Goal: Information Seeking & Learning: Understand process/instructions

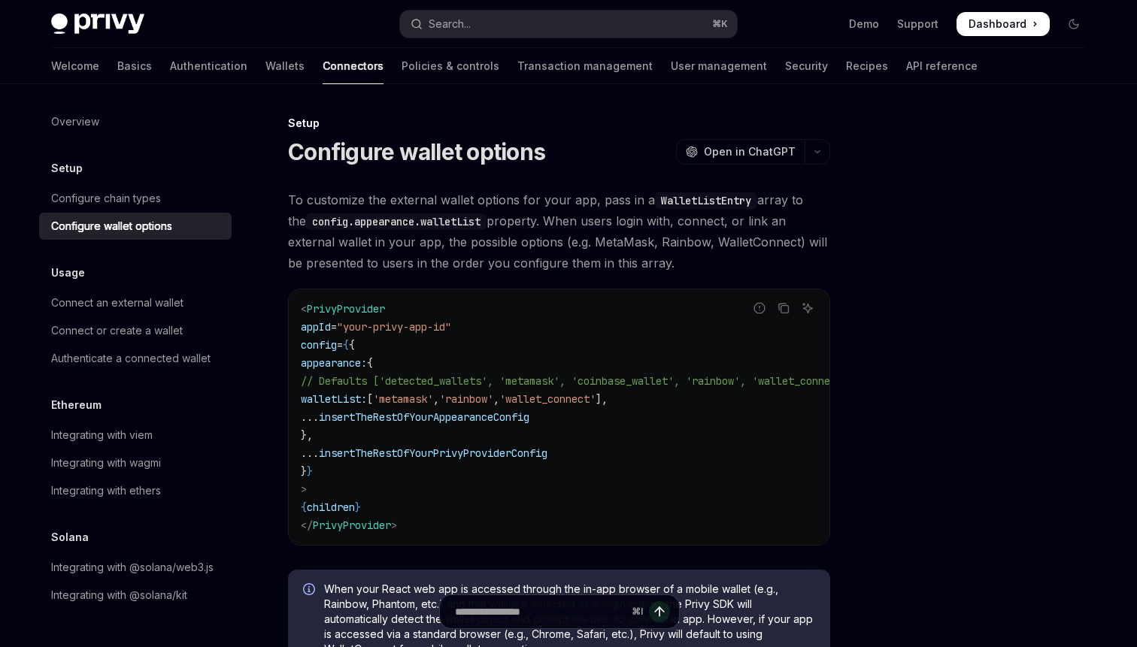
click at [493, 395] on span "'rainbow'" at bounding box center [466, 399] width 54 height 14
click at [595, 397] on span "'wallet_connect'" at bounding box center [547, 399] width 96 height 14
copy span "wallet_connect"
click at [501, 32] on button "Search... ⌘ K" at bounding box center [568, 24] width 337 height 27
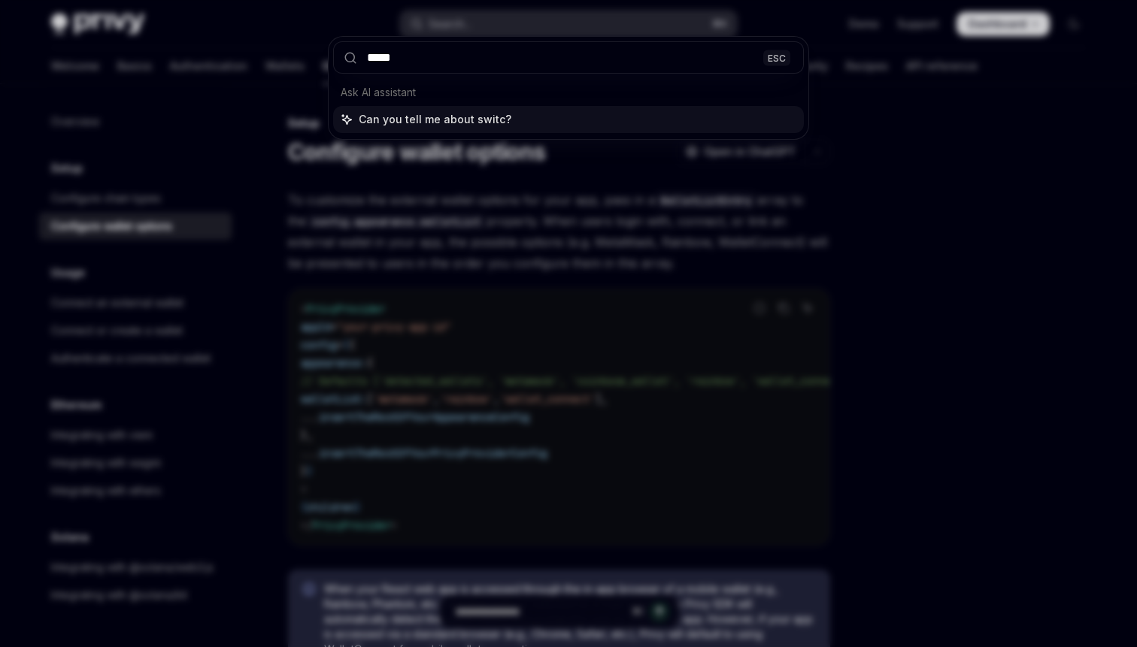
type input "******"
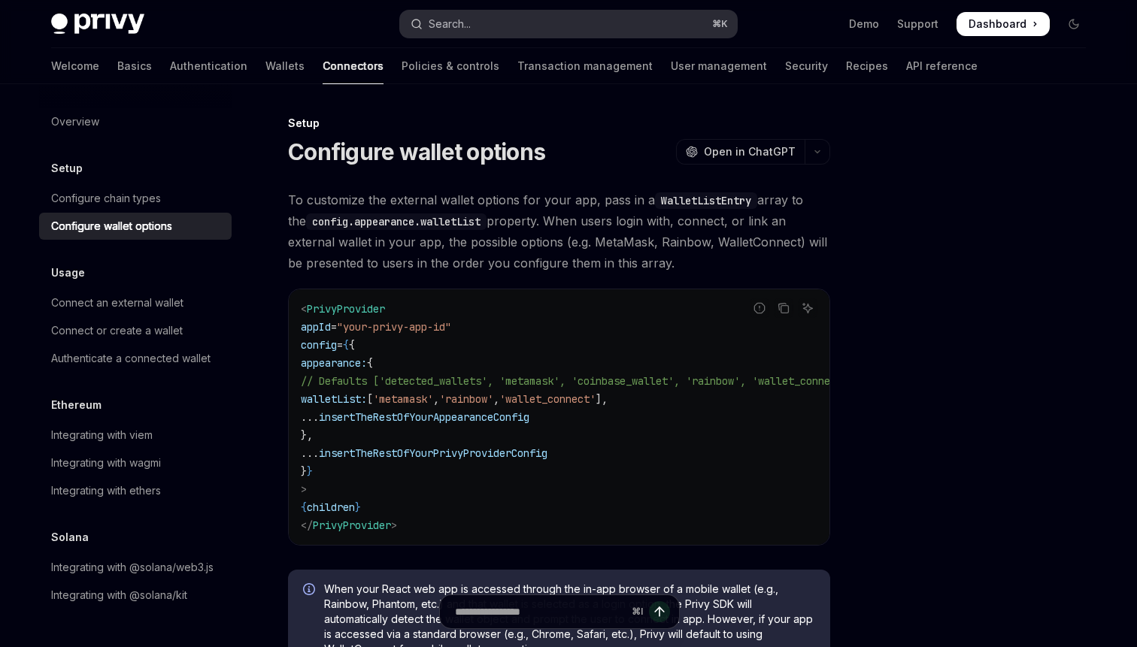
type textarea "*"
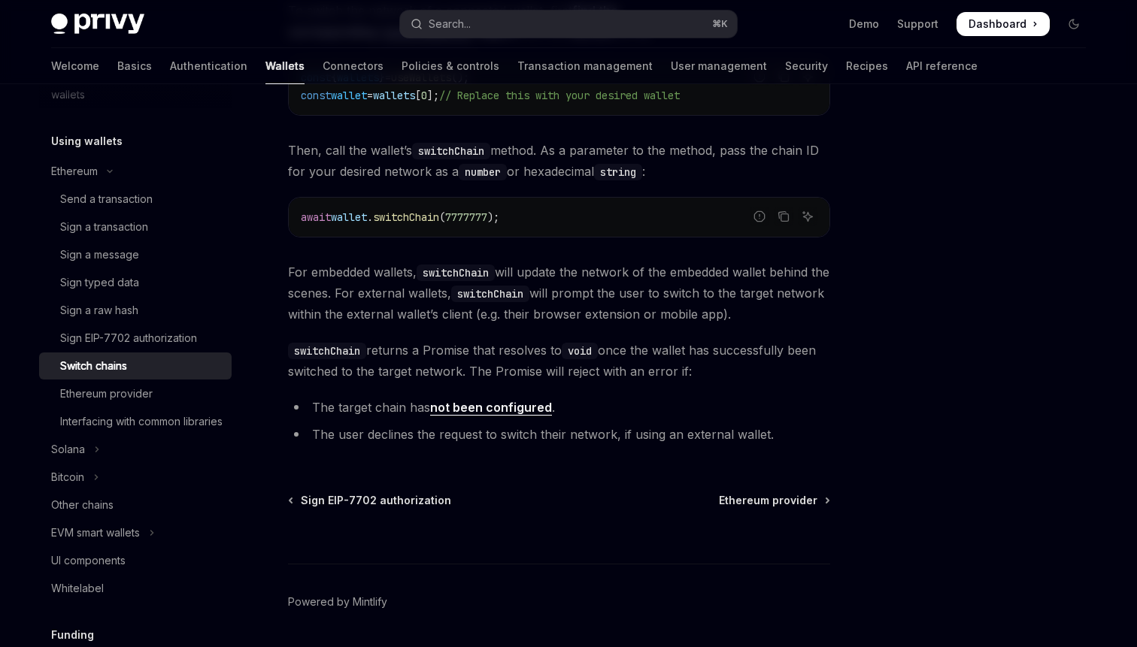
scroll to position [248, 0]
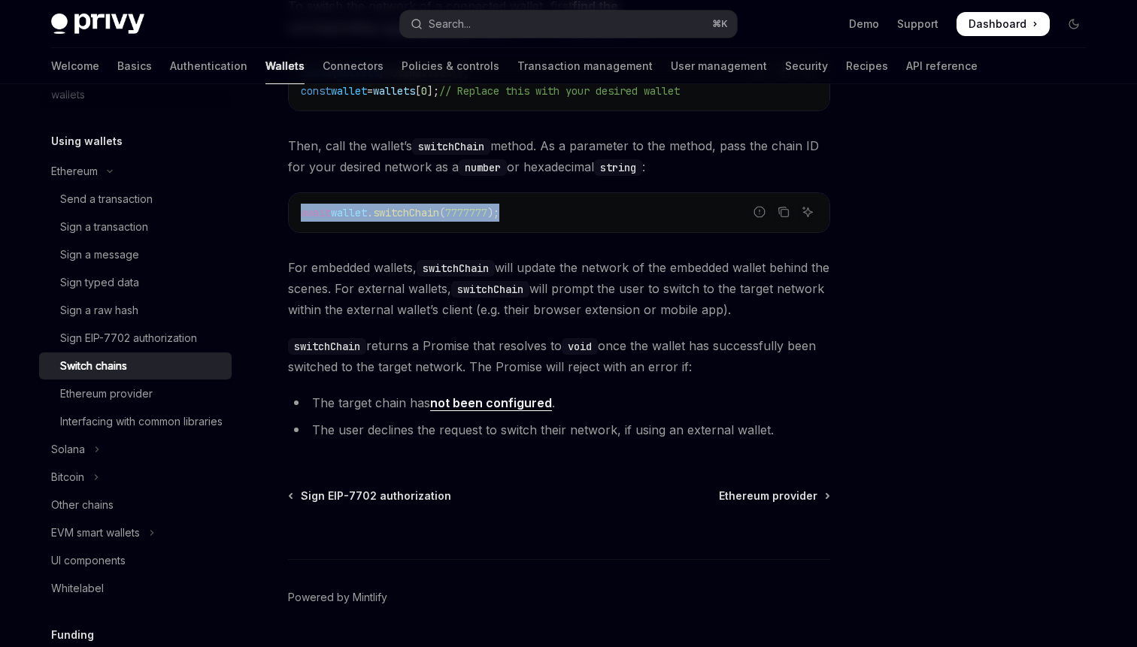
drag, startPoint x: 579, startPoint y: 213, endPoint x: 300, endPoint y: 213, distance: 278.9
click at [301, 213] on code "await wallet . switchChain ( 7777777 );" at bounding box center [559, 213] width 516 height 18
copy span "await wallet . switchChain ( 7777777 );"
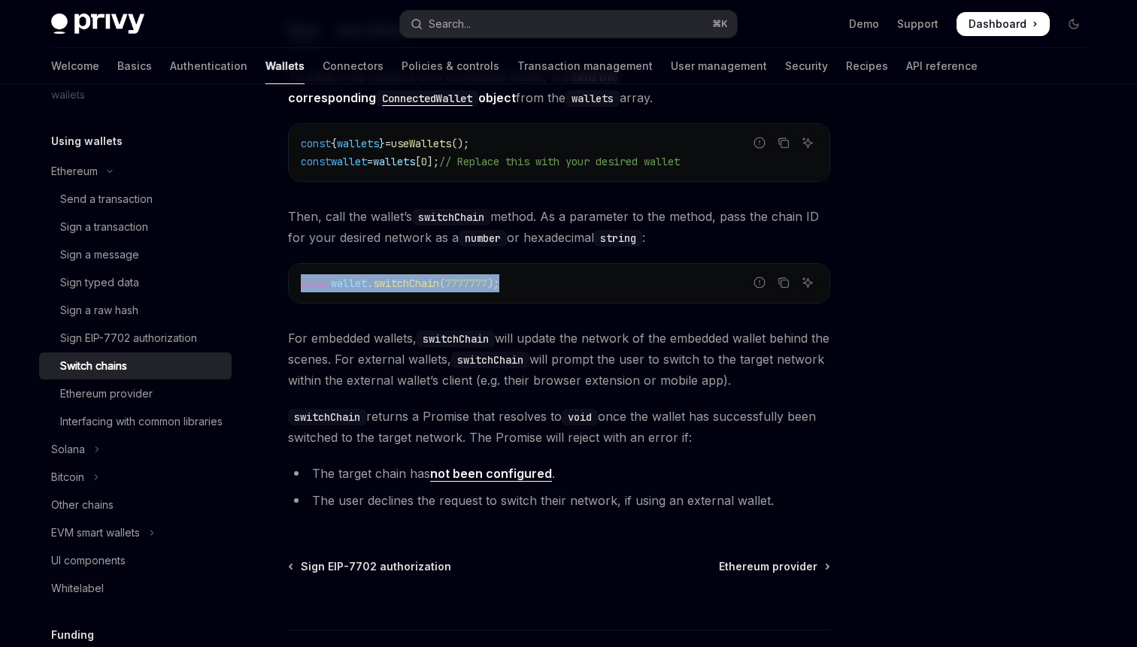
scroll to position [178, 0]
